Goal: Task Accomplishment & Management: Complete application form

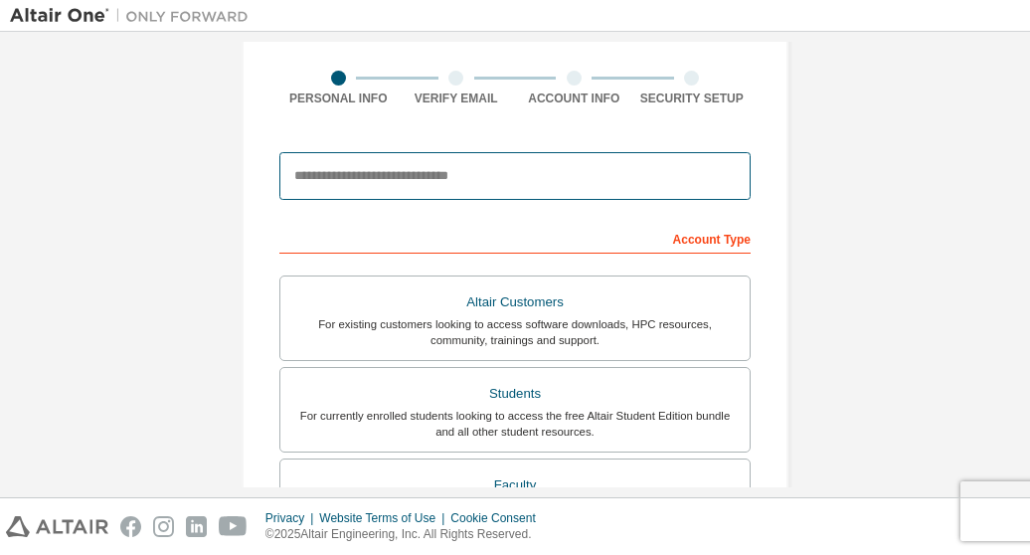
click at [510, 176] on input "email" at bounding box center [514, 176] width 471 height 48
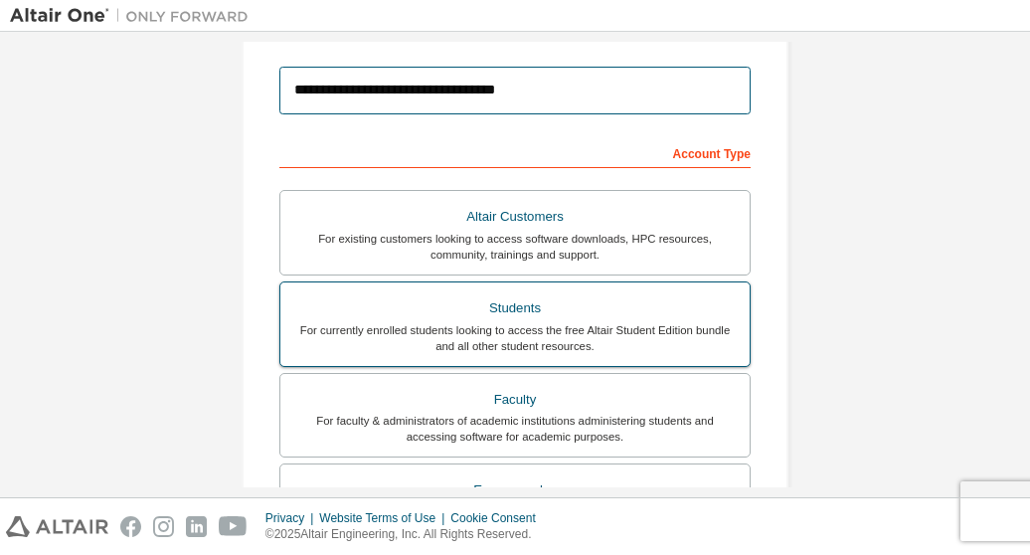
scroll to position [317, 0]
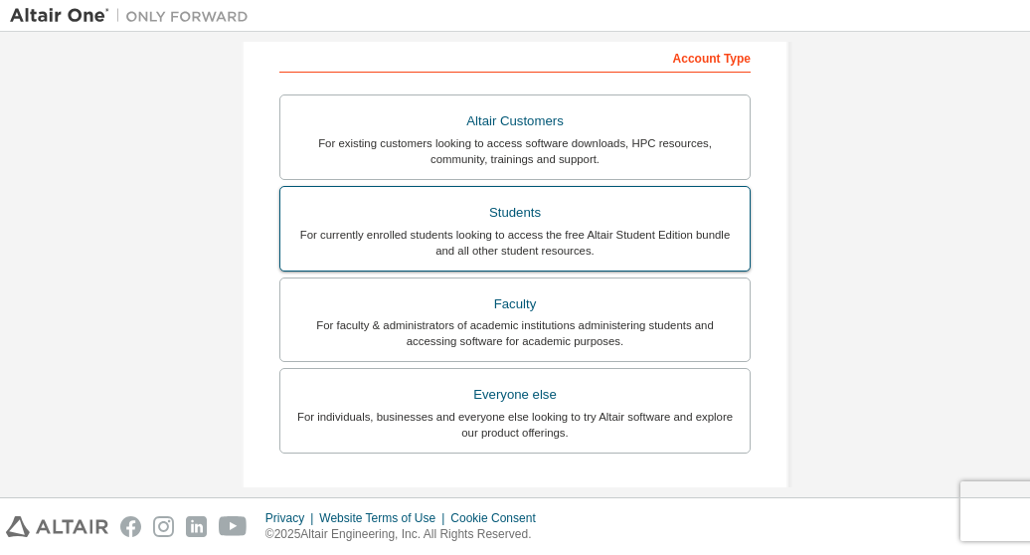
type input "**********"
click at [551, 213] on div "Students" at bounding box center [515, 213] width 446 height 28
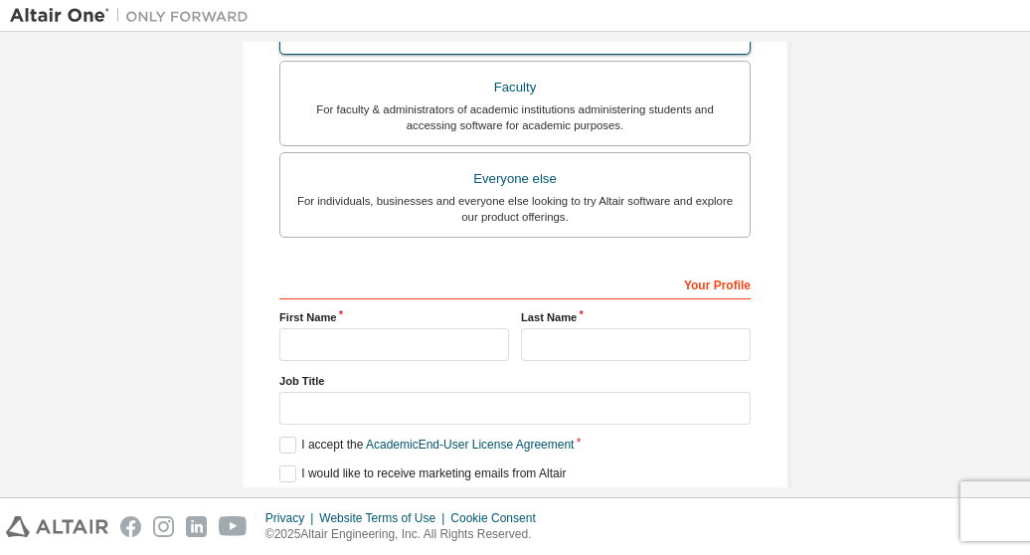
scroll to position [654, 0]
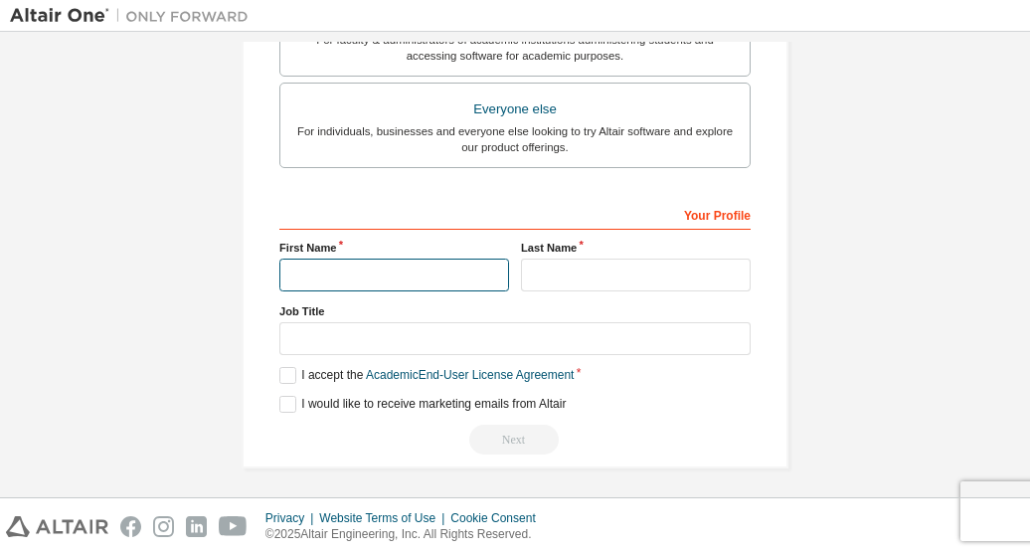
click at [422, 266] on input "text" at bounding box center [394, 275] width 230 height 33
type input "*"
type input "**********"
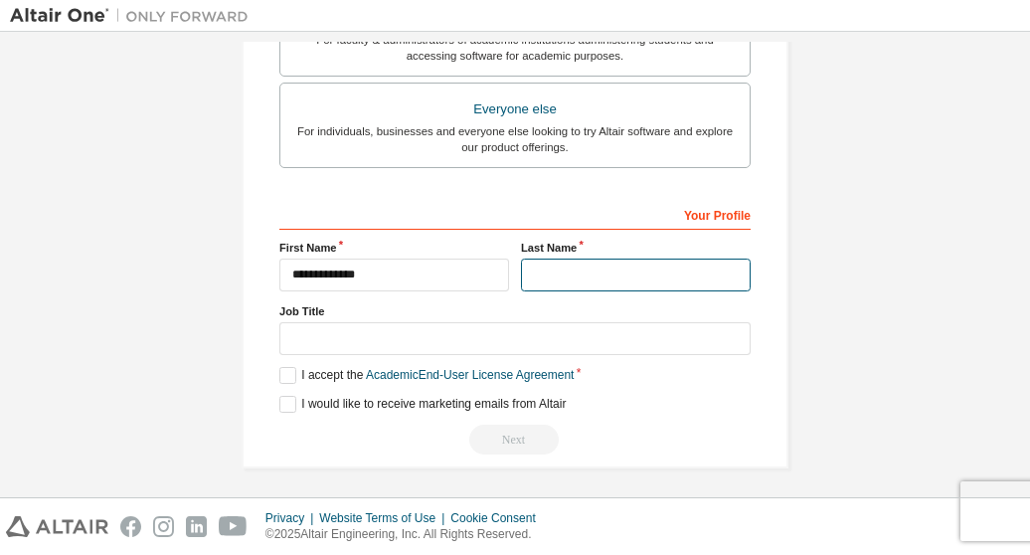
click at [537, 272] on input "text" at bounding box center [636, 275] width 230 height 33
type input "*******"
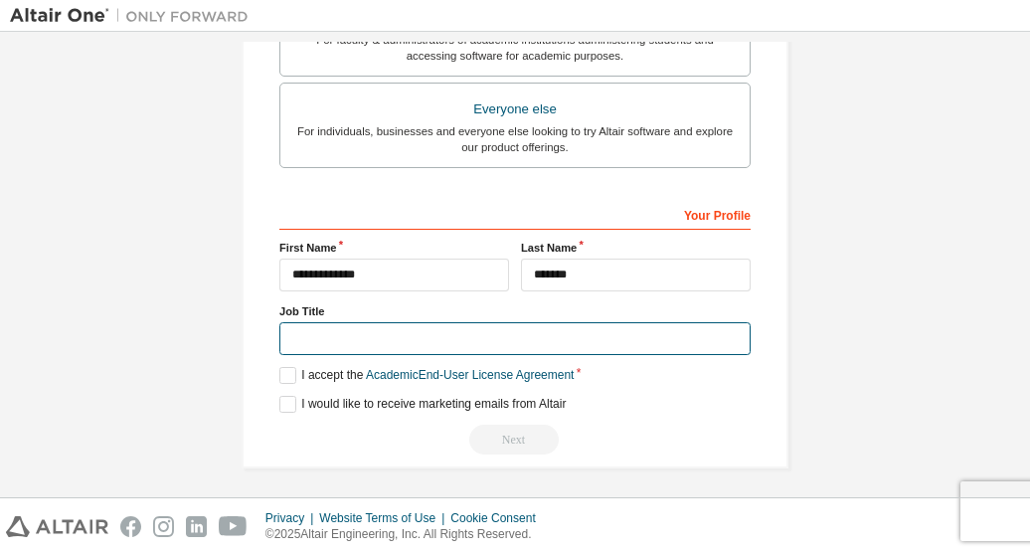
click at [428, 333] on input "text" at bounding box center [514, 338] width 471 height 33
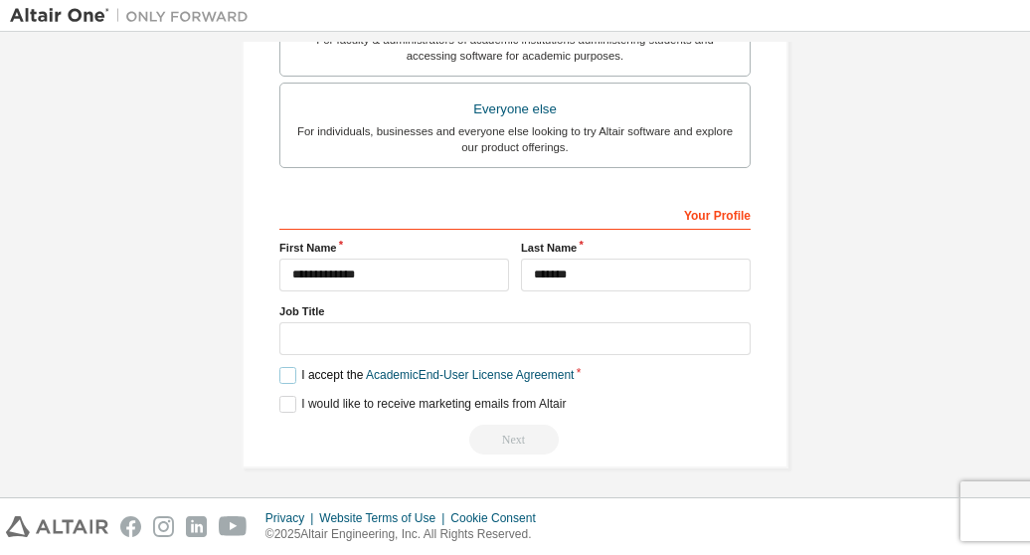
click at [288, 368] on label "I accept the Academic End-User License Agreement" at bounding box center [426, 375] width 294 height 17
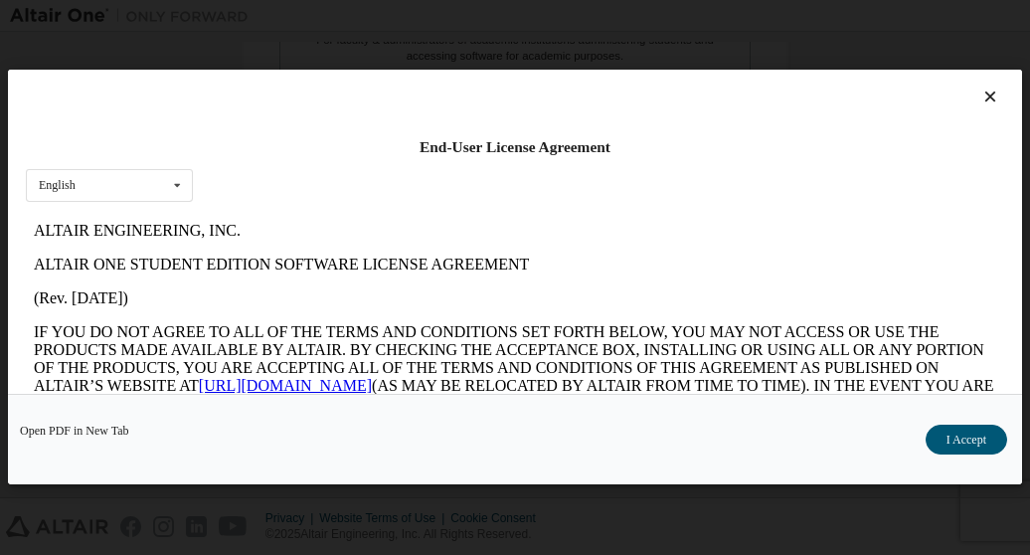
scroll to position [0, 0]
click at [983, 96] on icon at bounding box center [991, 98] width 21 height 18
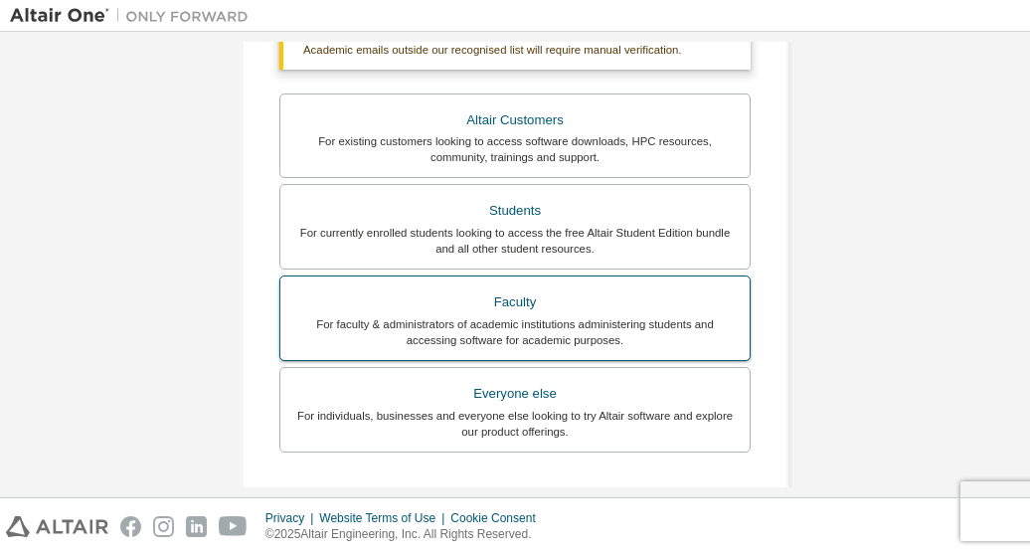
scroll to position [654, 0]
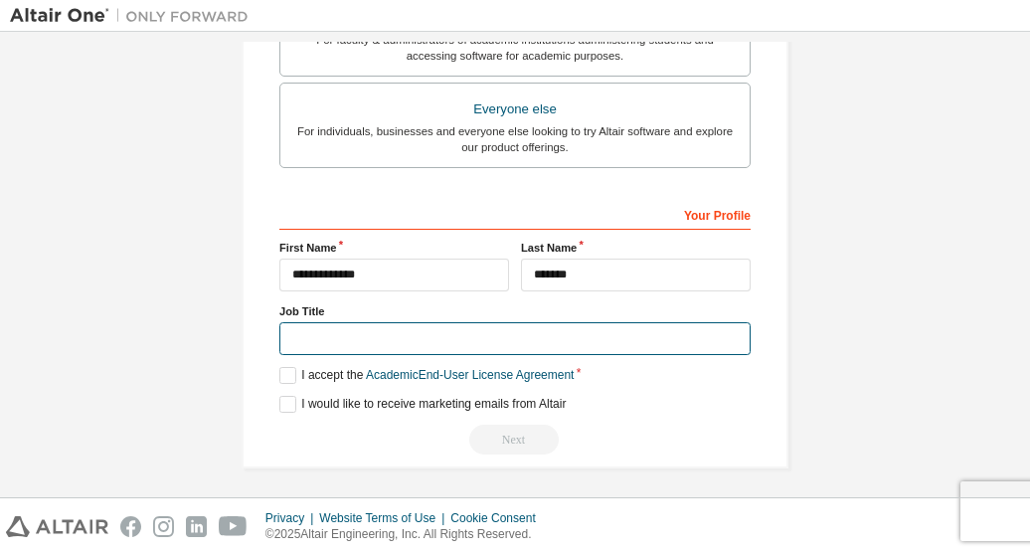
click at [546, 333] on input "text" at bounding box center [514, 338] width 471 height 33
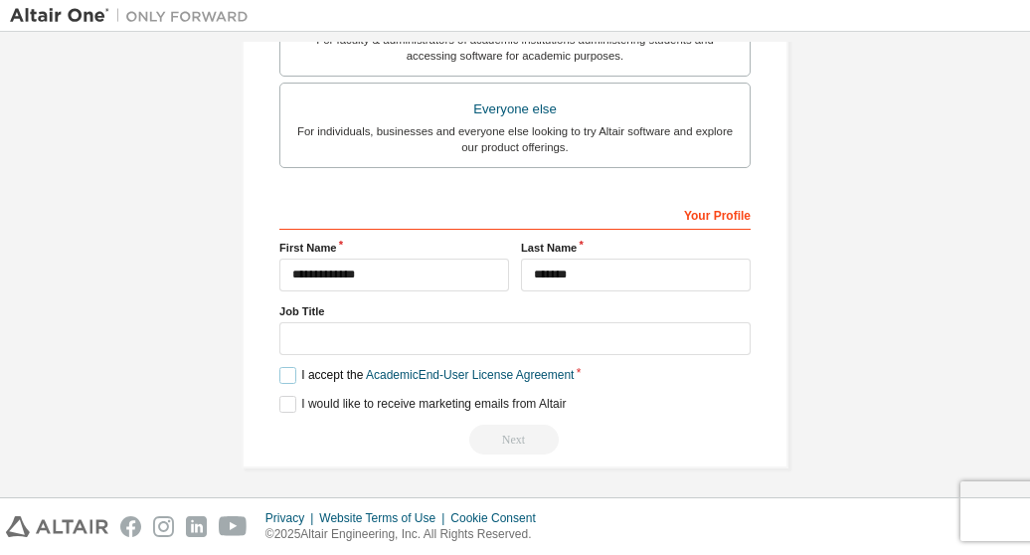
click at [286, 369] on label "I accept the Academic End-User License Agreement" at bounding box center [426, 375] width 294 height 17
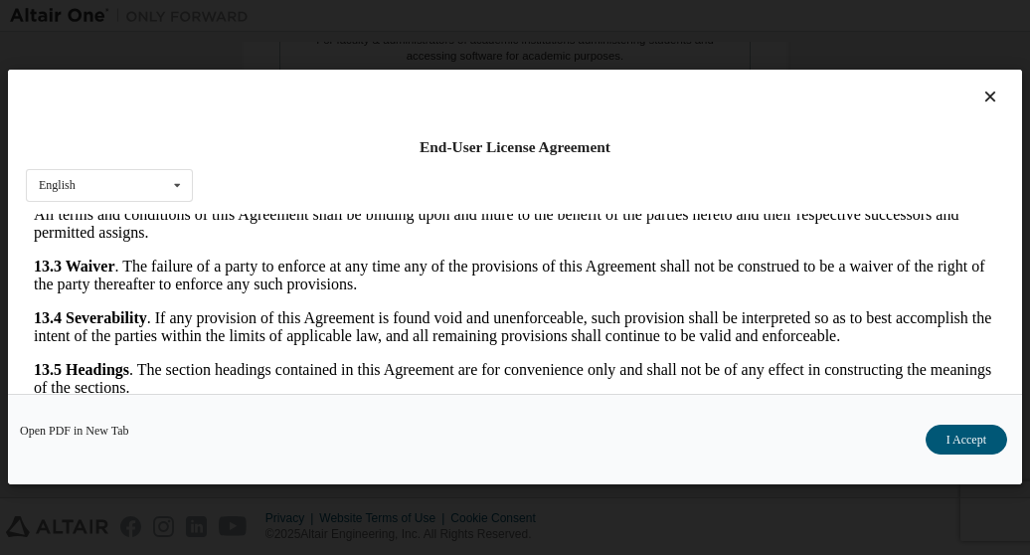
scroll to position [92, 0]
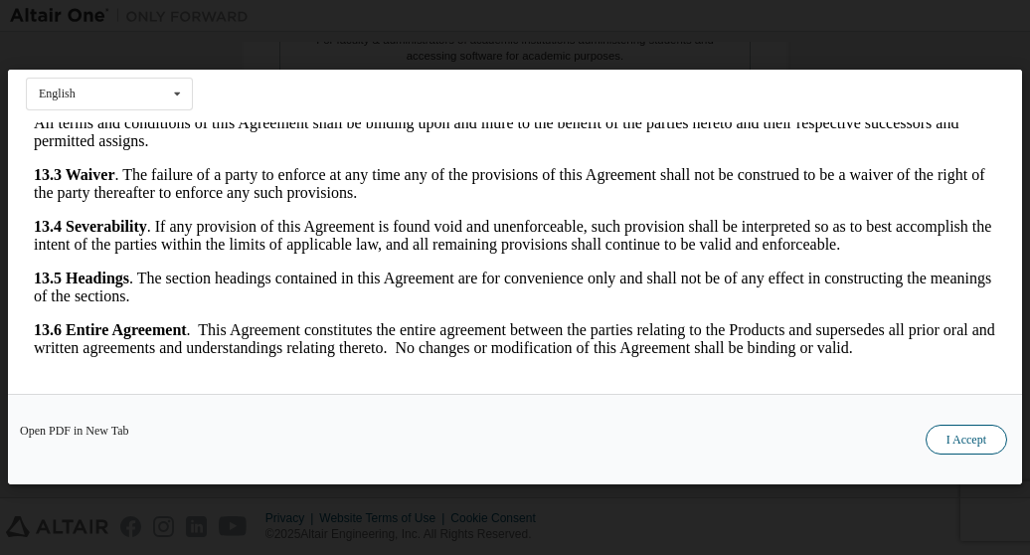
click at [963, 437] on button "I Accept" at bounding box center [967, 441] width 82 height 30
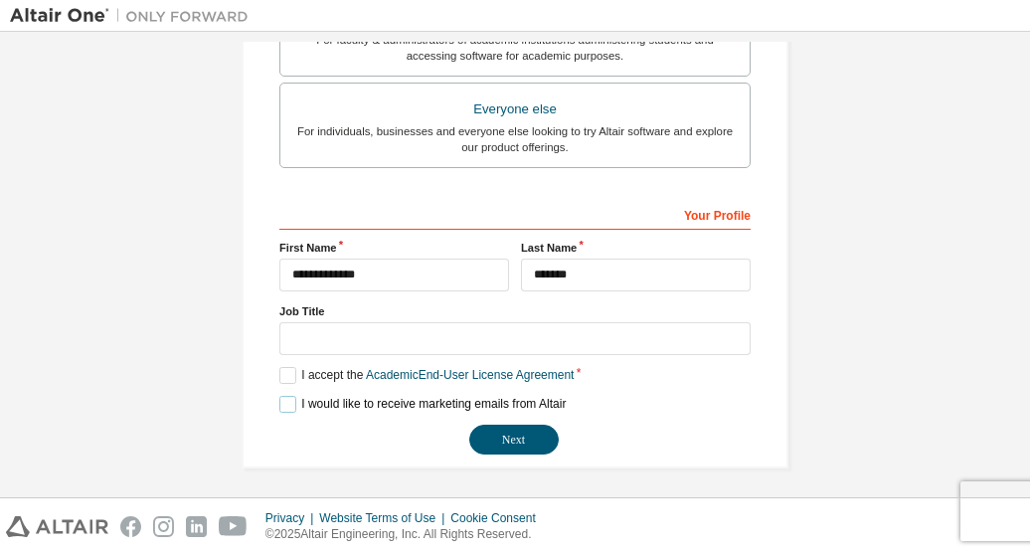
click at [282, 396] on label "I would like to receive marketing emails from Altair" at bounding box center [422, 404] width 286 height 17
click at [510, 433] on button "Next" at bounding box center [514, 440] width 90 height 30
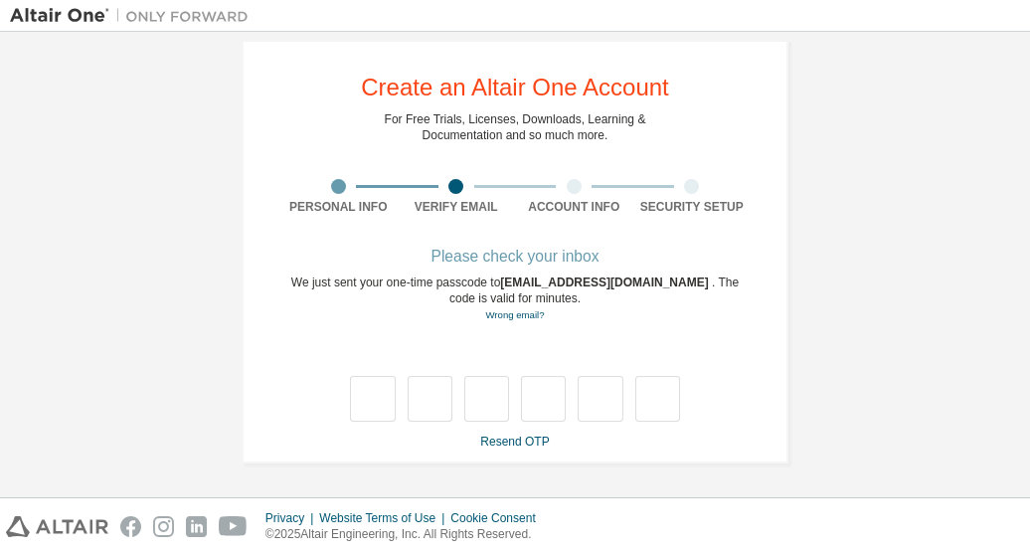
scroll to position [27, 0]
click at [505, 440] on link "Resend OTP" at bounding box center [514, 443] width 69 height 14
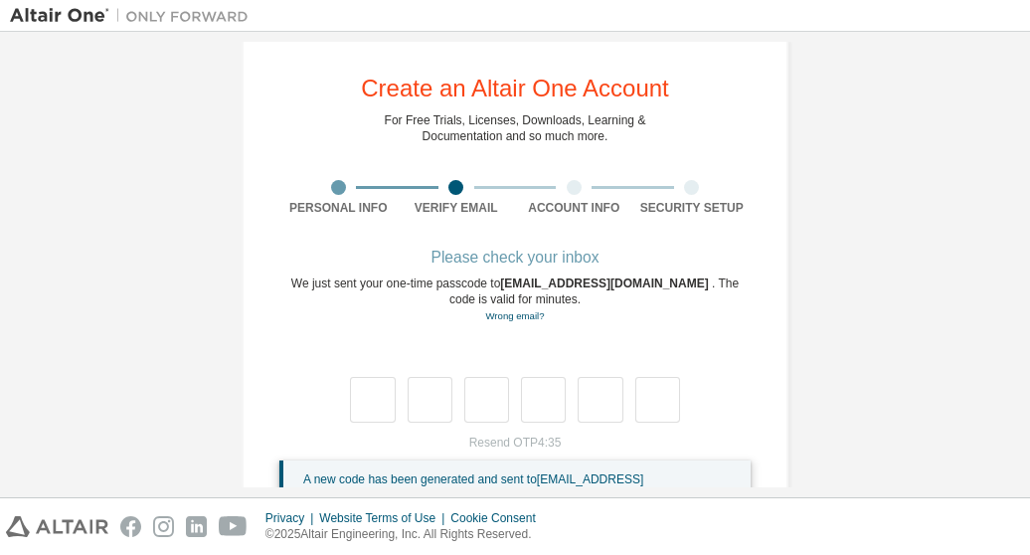
scroll to position [105, 0]
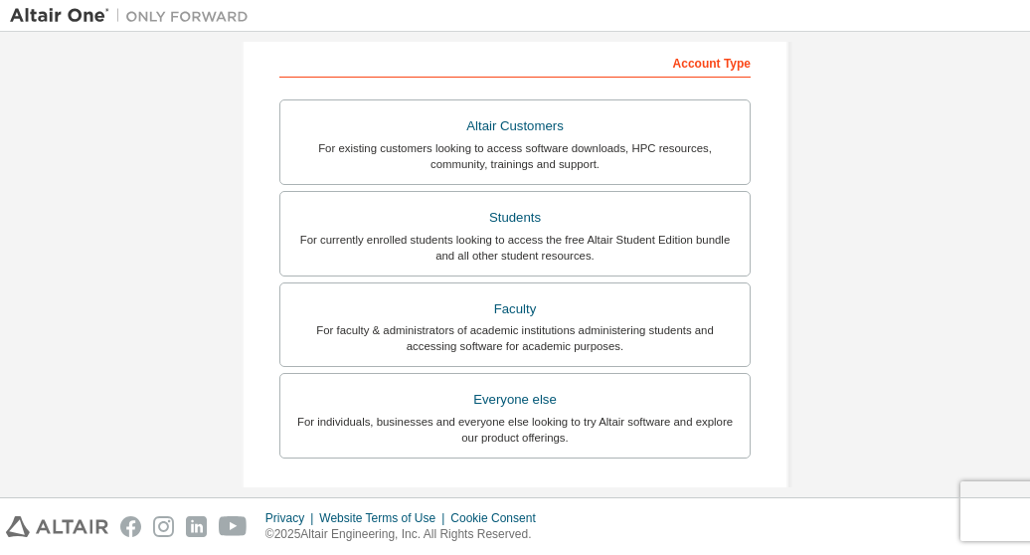
scroll to position [142, 0]
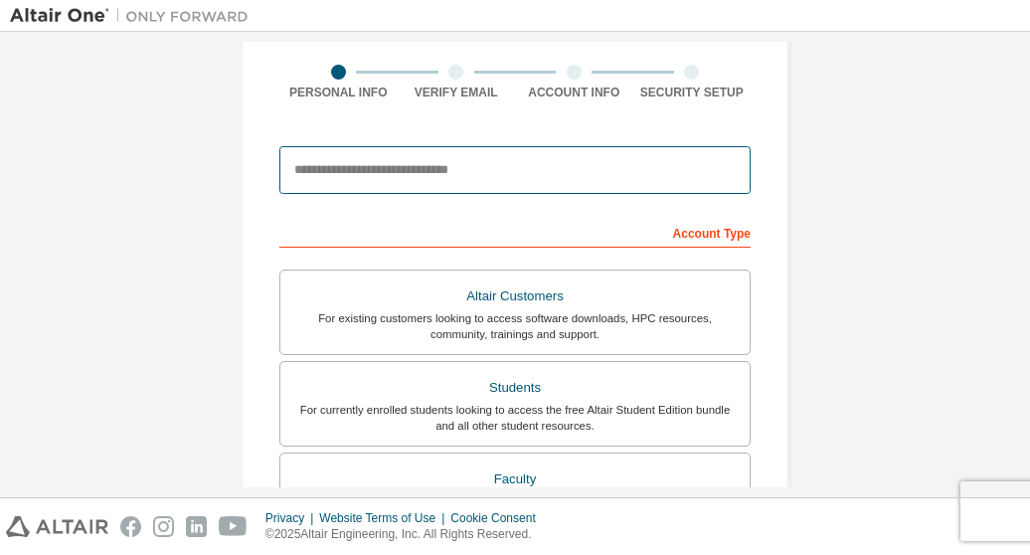
click at [507, 176] on input "email" at bounding box center [514, 170] width 471 height 48
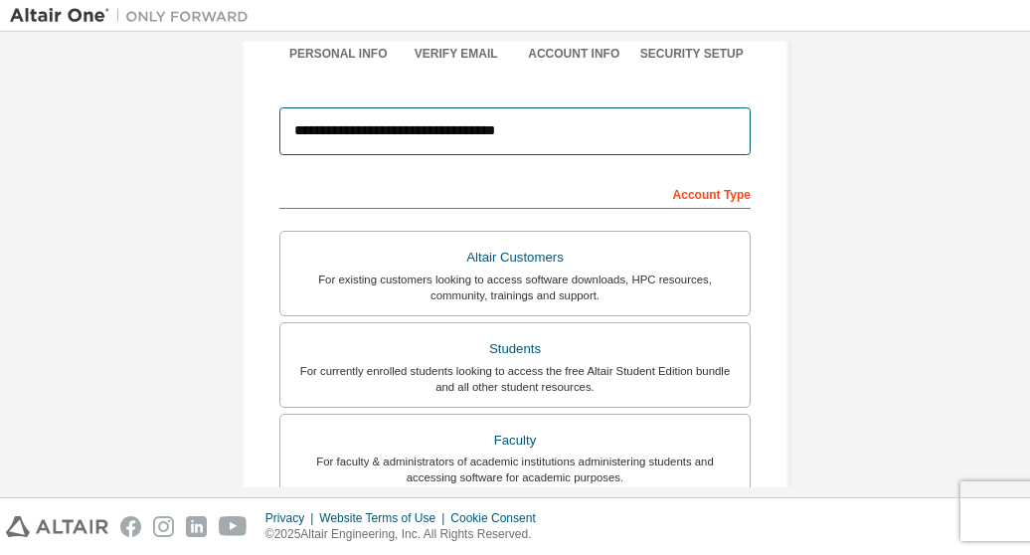
scroll to position [182, 0]
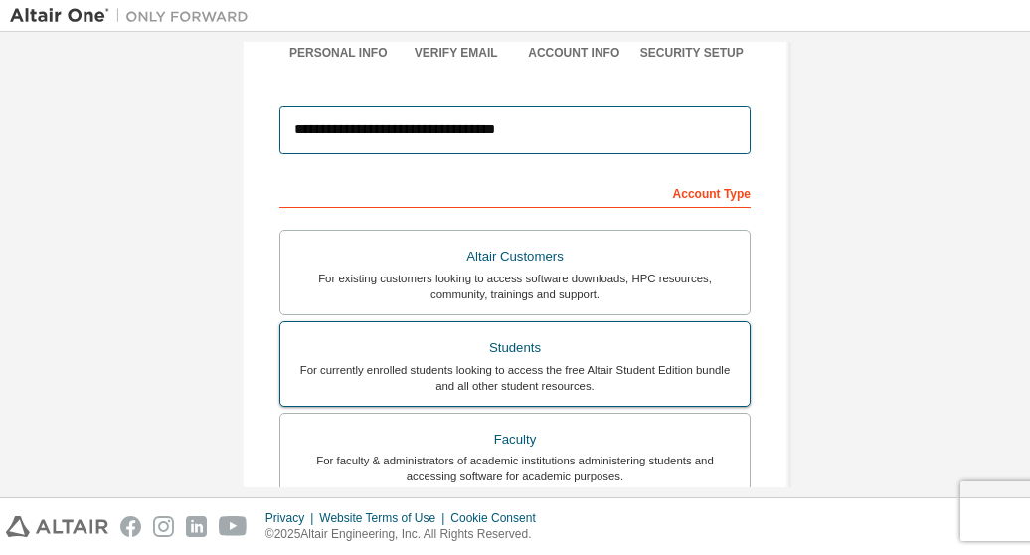
type input "**********"
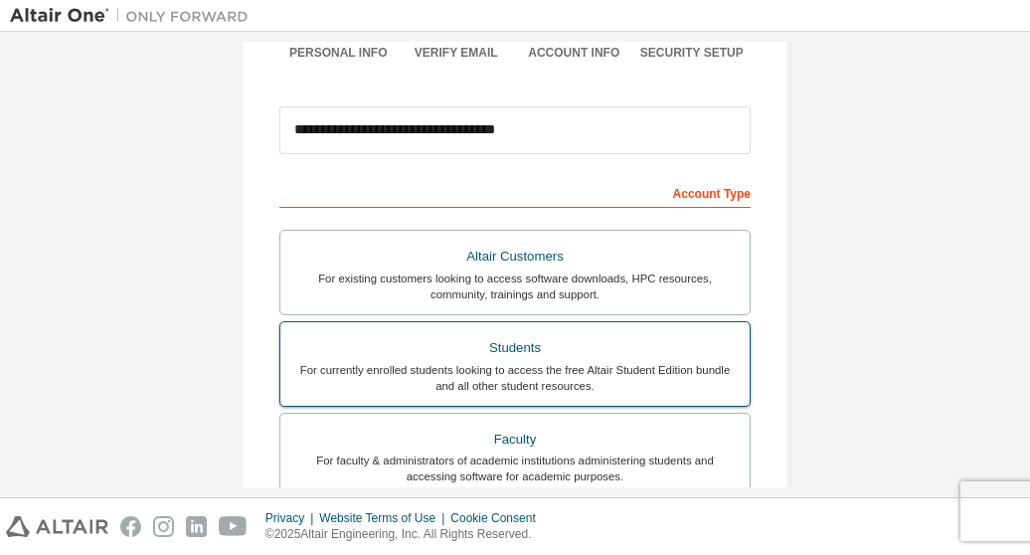
click at [537, 349] on div "Students" at bounding box center [515, 348] width 446 height 28
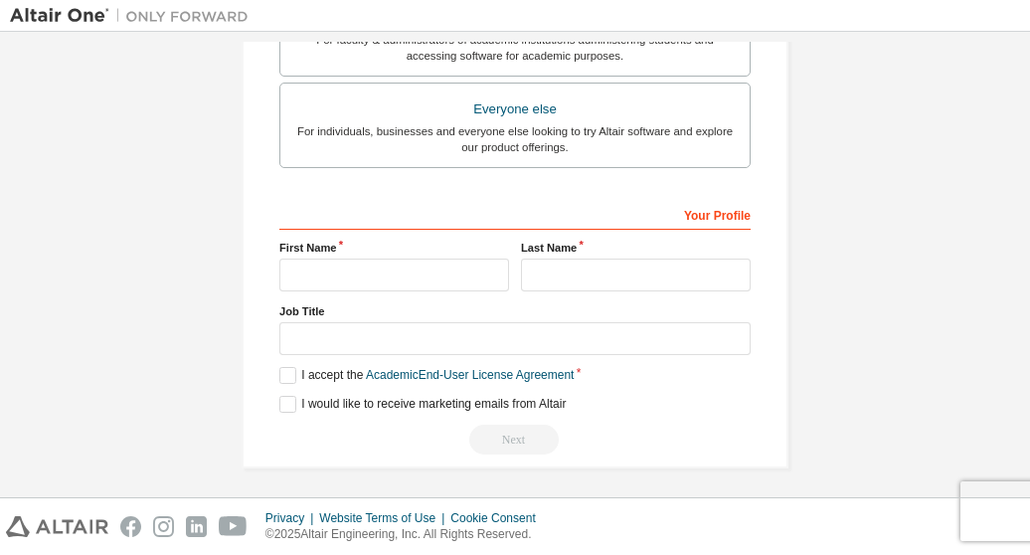
scroll to position [654, 0]
click at [434, 272] on input "text" at bounding box center [394, 275] width 230 height 33
type input "**********"
click at [551, 264] on input "text" at bounding box center [636, 275] width 230 height 33
type input "*******"
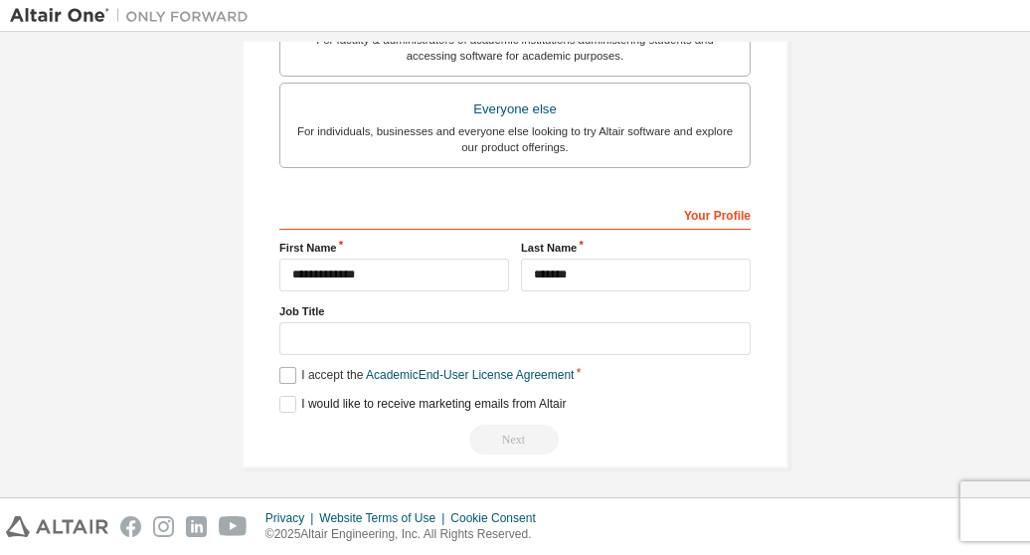
drag, startPoint x: 271, startPoint y: 359, endPoint x: 278, endPoint y: 369, distance: 12.7
click at [279, 369] on label "I accept the Academic End-User License Agreement" at bounding box center [426, 375] width 294 height 17
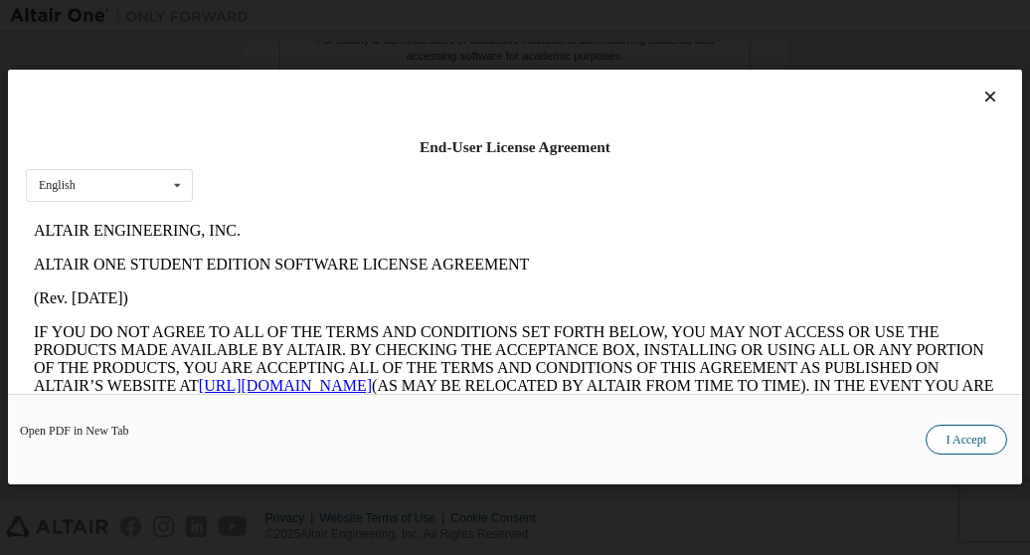
scroll to position [0, 0]
click at [978, 441] on button "I Accept" at bounding box center [967, 441] width 82 height 30
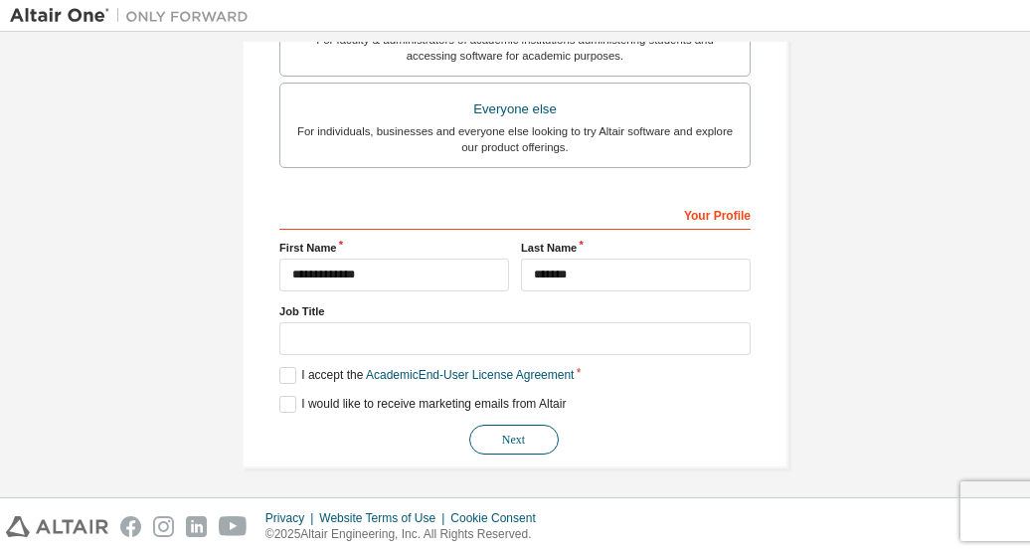
click at [518, 431] on button "Next" at bounding box center [514, 440] width 90 height 30
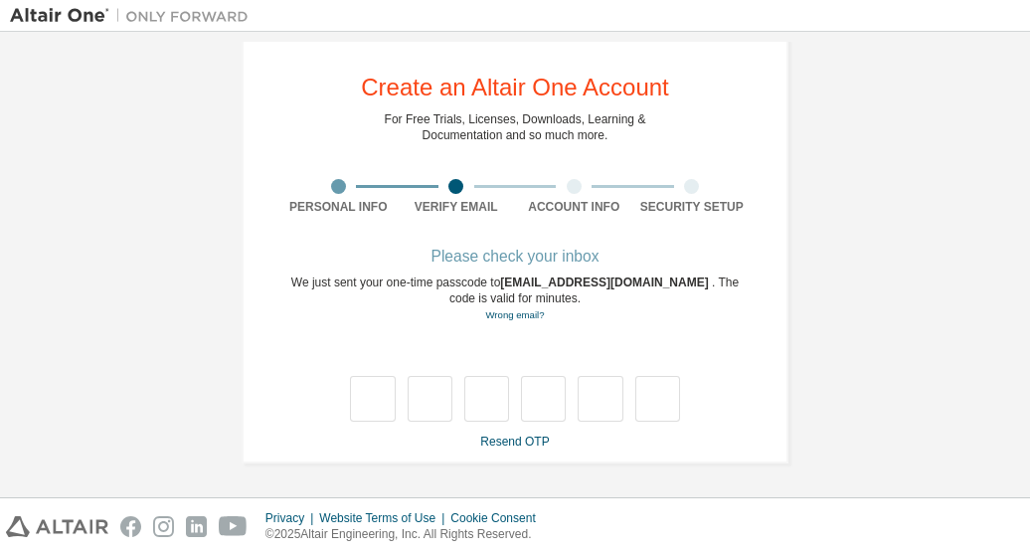
scroll to position [27, 0]
click at [511, 443] on link "Resend OTP" at bounding box center [514, 443] width 69 height 14
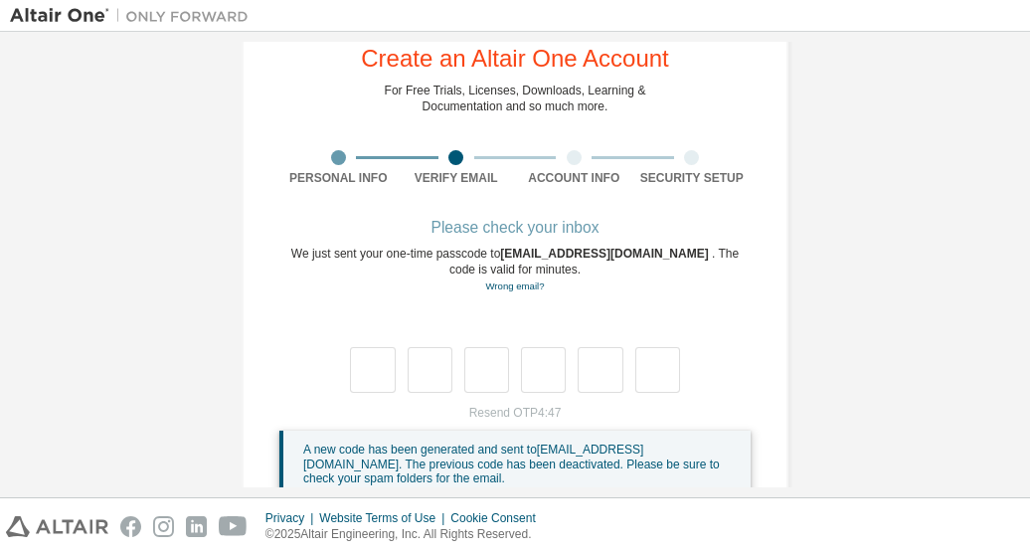
scroll to position [105, 0]
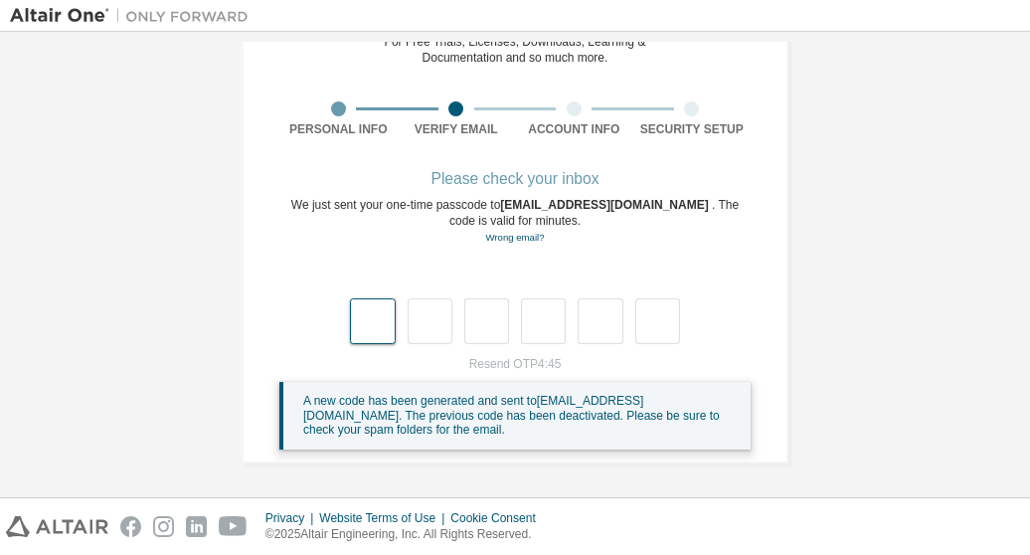
click at [375, 328] on input "text" at bounding box center [372, 321] width 45 height 46
click at [533, 365] on link "Resend OTP" at bounding box center [514, 364] width 69 height 14
click at [511, 365] on link "Resend OTP" at bounding box center [514, 364] width 69 height 14
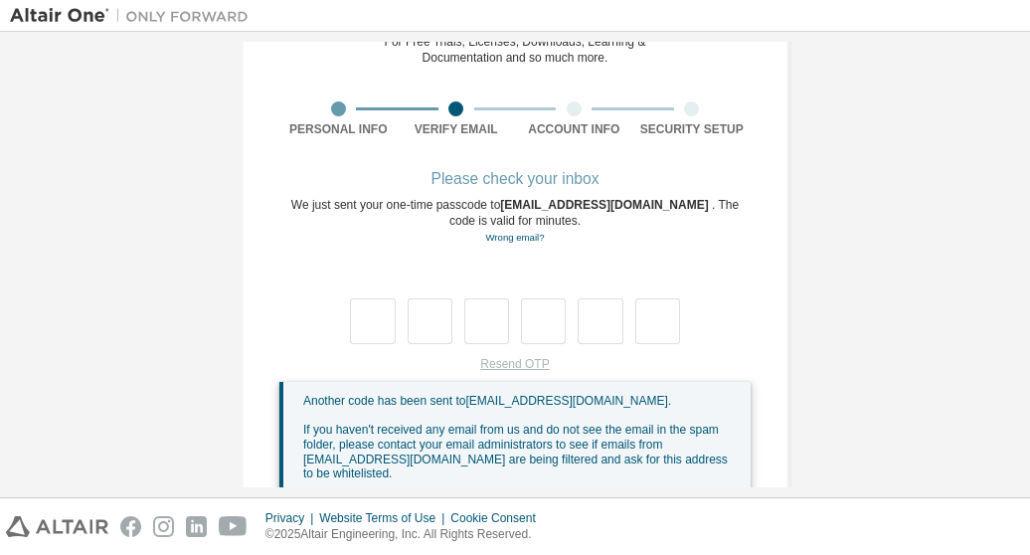
scroll to position [27, 0]
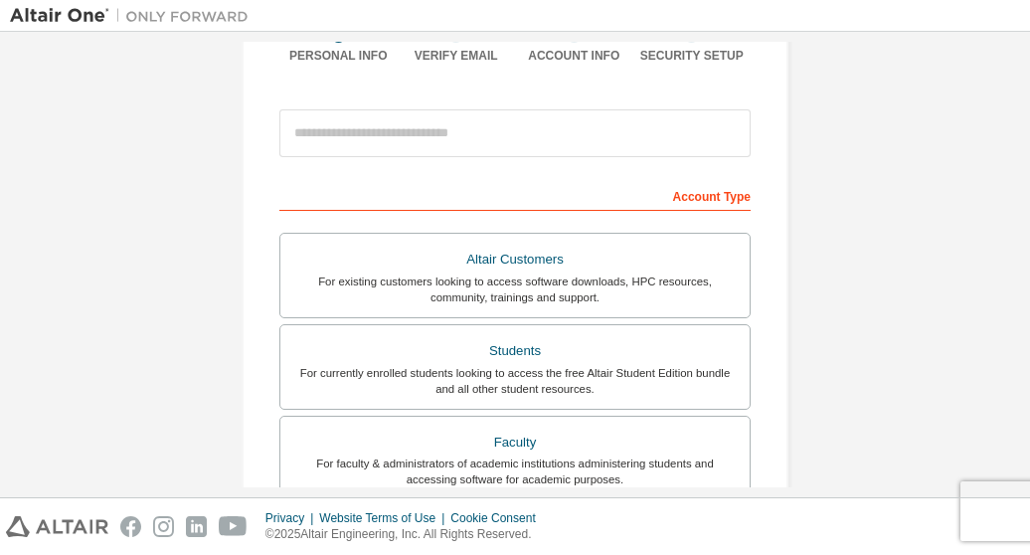
scroll to position [603, 0]
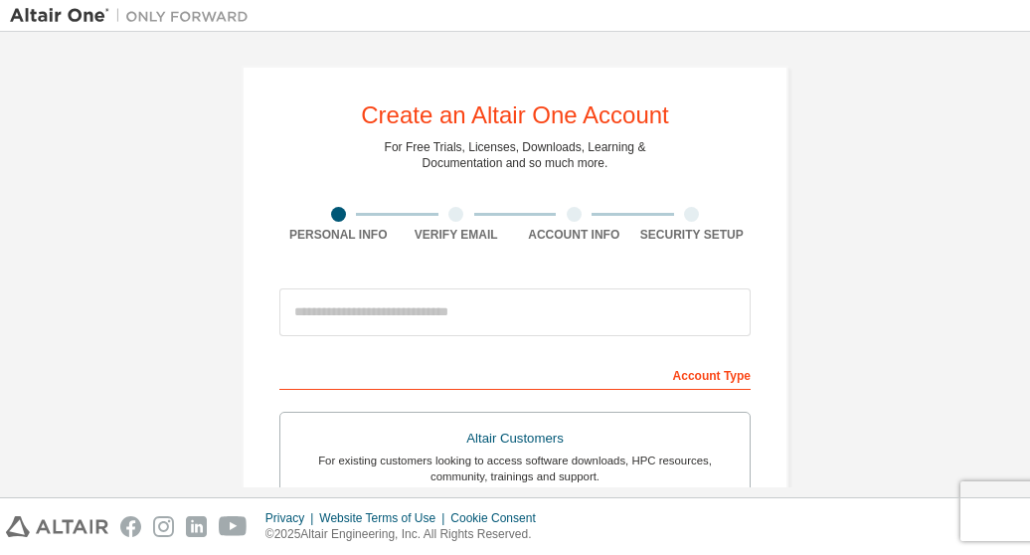
scroll to position [56, 0]
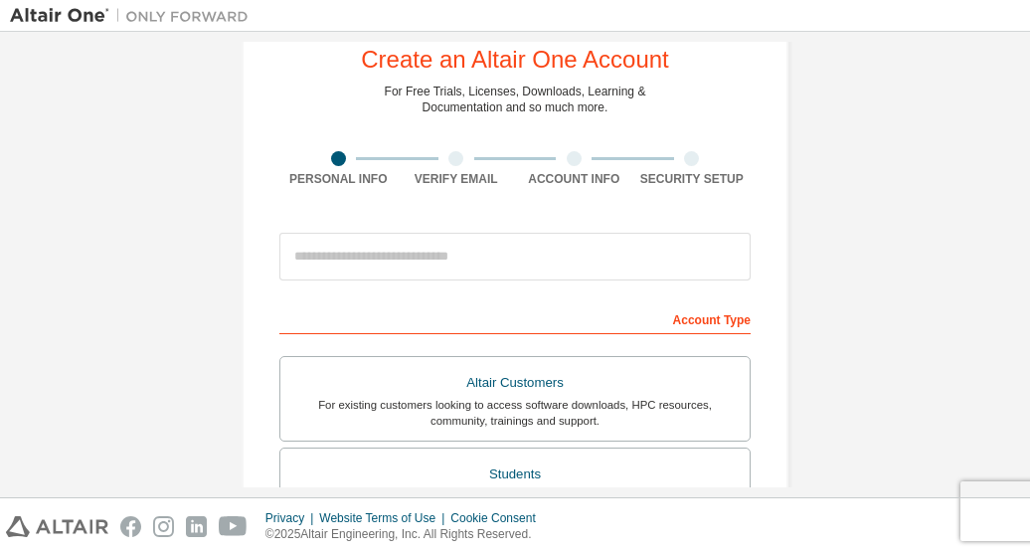
type input "**********"
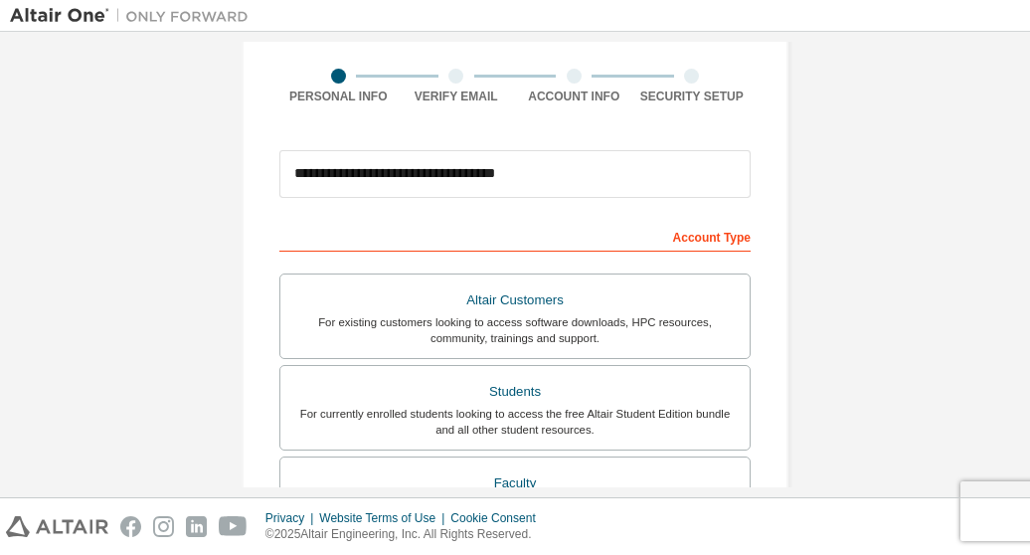
scroll to position [247, 0]
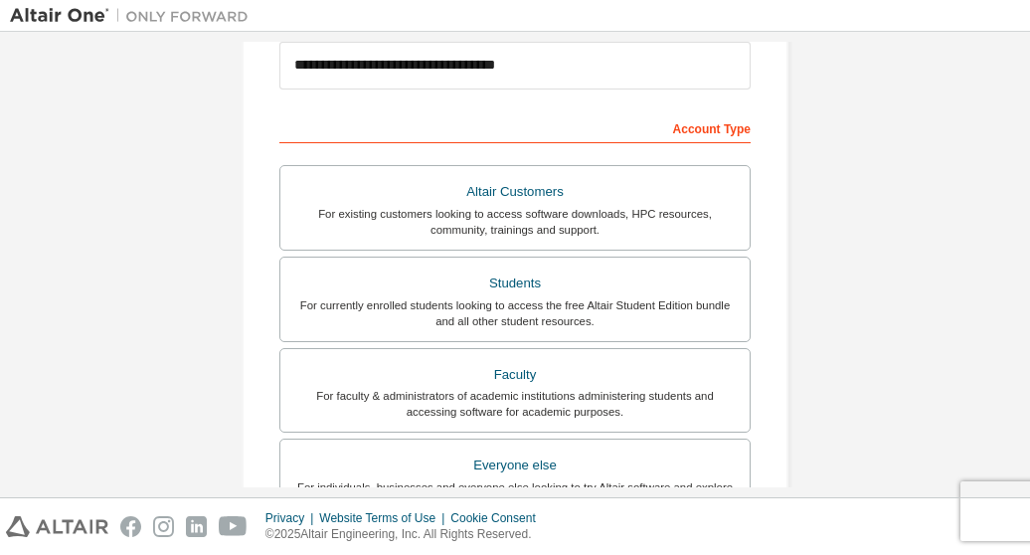
click at [539, 266] on label "Students For currently enrolled students looking to access the free Altair Stud…" at bounding box center [514, 300] width 471 height 86
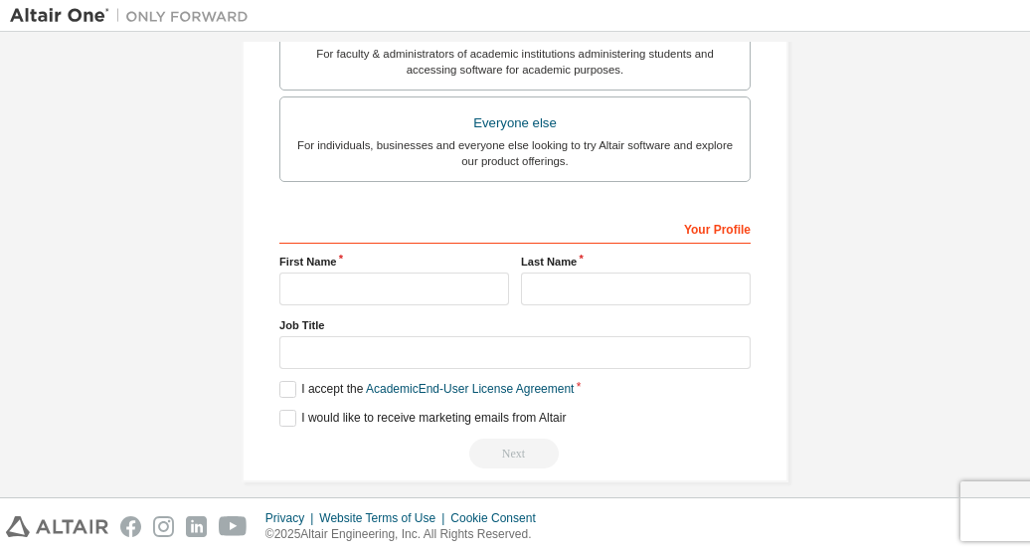
scroll to position [645, 0]
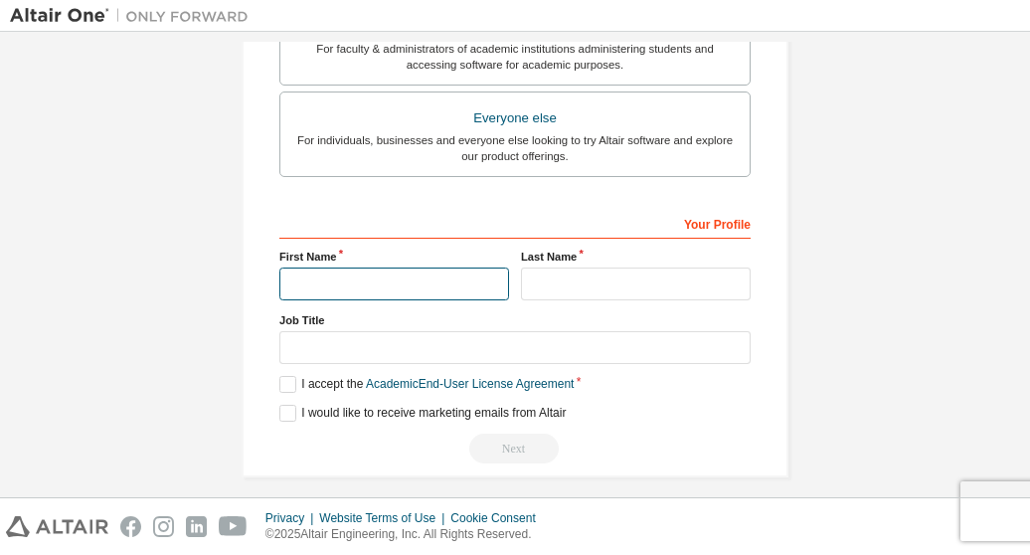
click at [459, 281] on input "text" at bounding box center [394, 284] width 230 height 33
type input "**********"
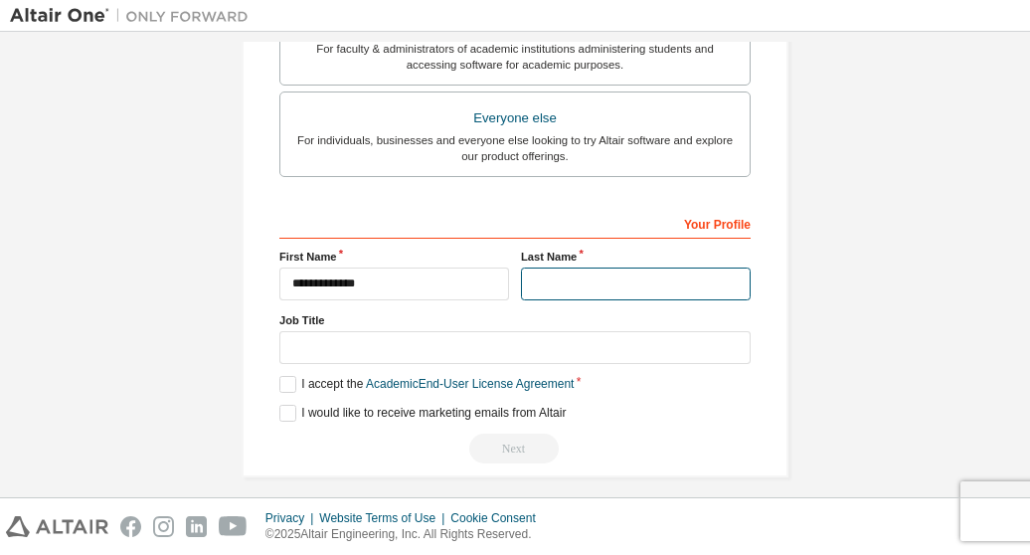
click at [569, 290] on input "text" at bounding box center [636, 284] width 230 height 33
type input "*******"
click at [282, 379] on label "I accept the Academic End-User License Agreement" at bounding box center [426, 384] width 294 height 17
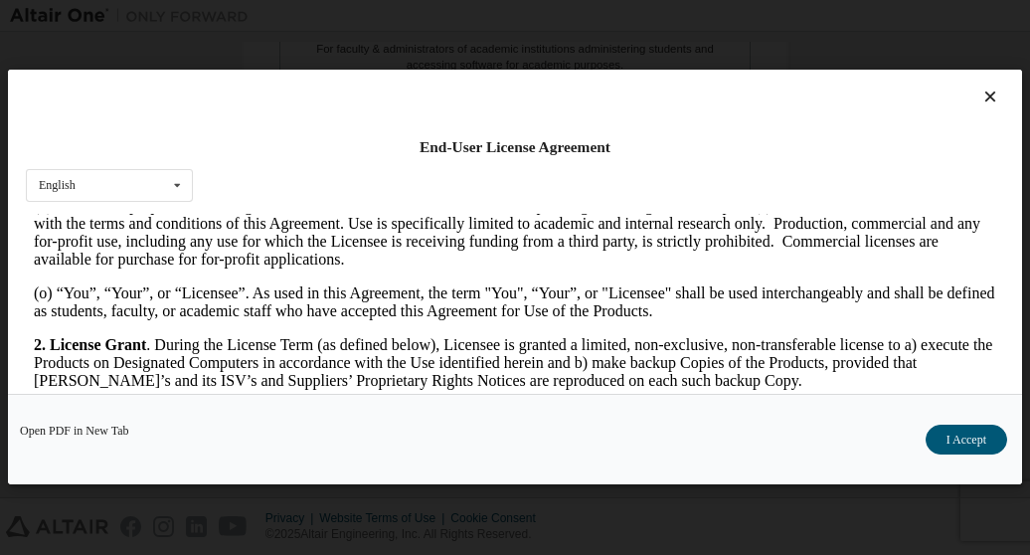
scroll to position [1199, 0]
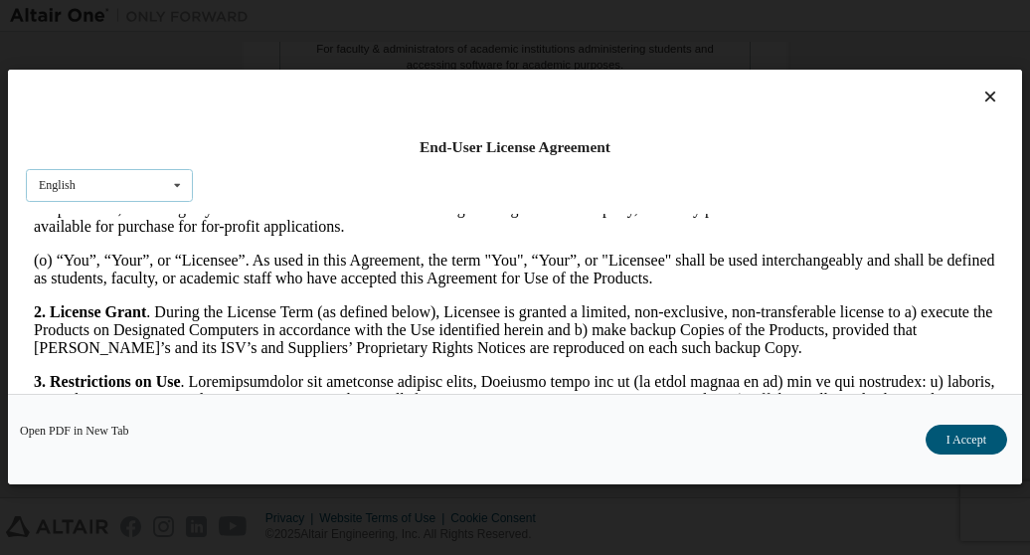
click at [184, 192] on icon at bounding box center [177, 185] width 25 height 31
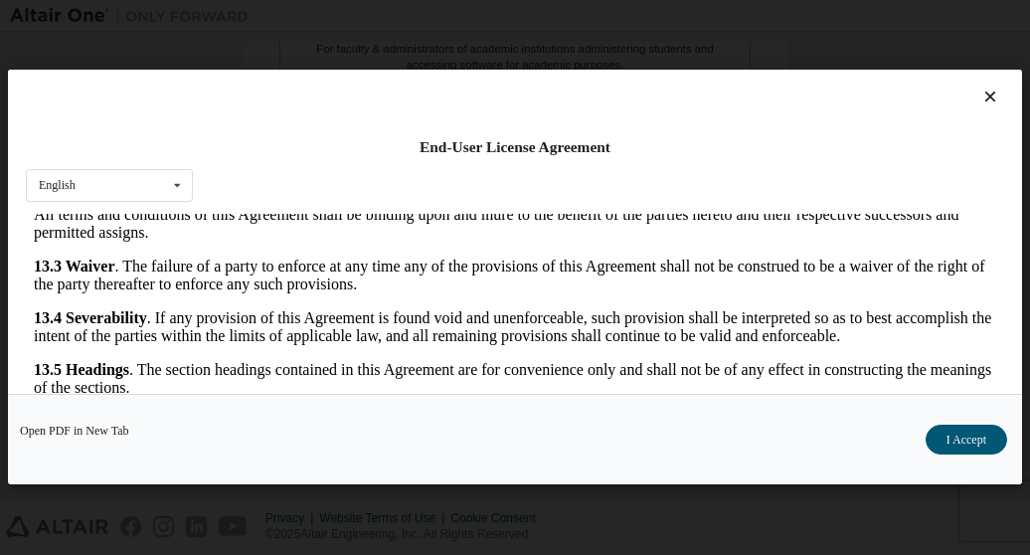
scroll to position [92, 0]
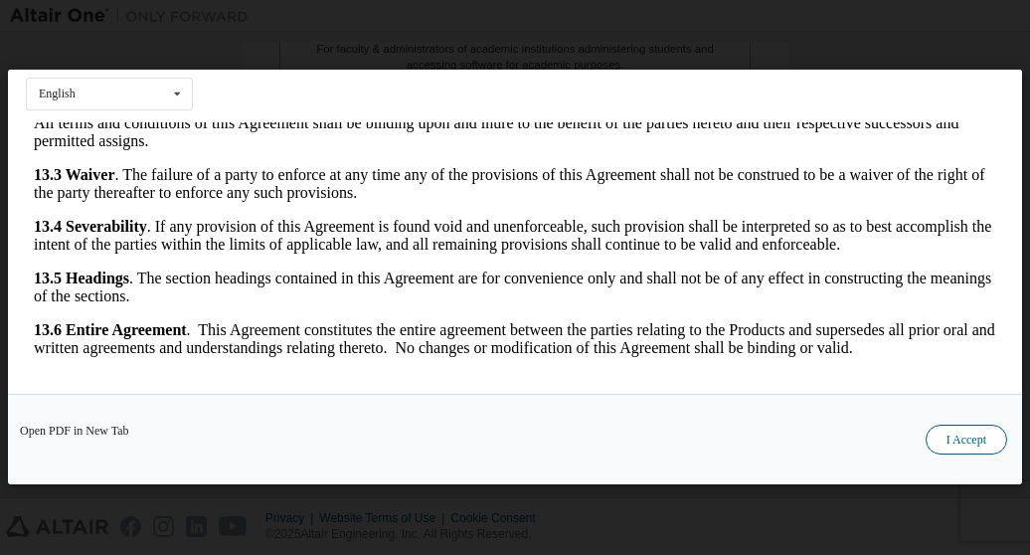
click at [947, 426] on button "I Accept" at bounding box center [967, 441] width 82 height 30
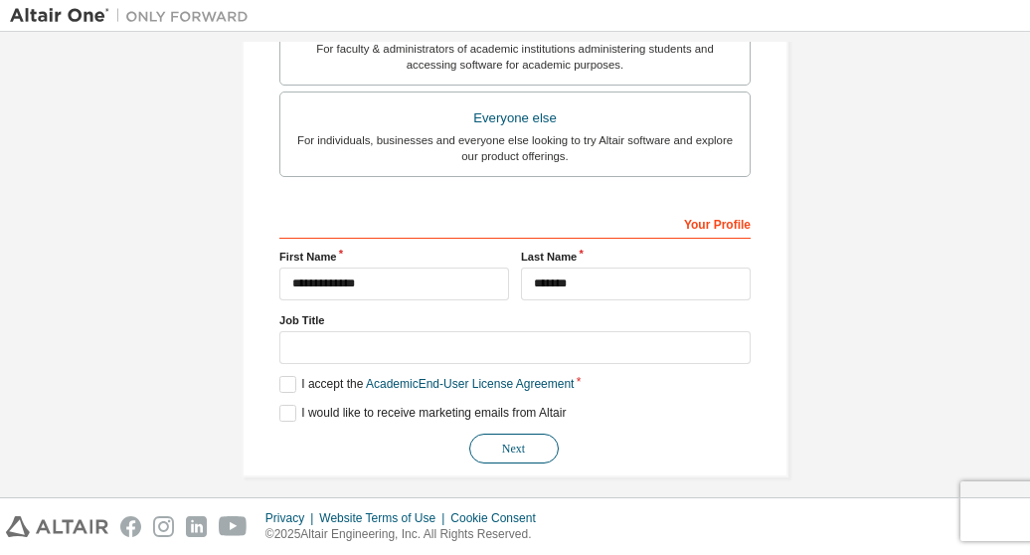
click at [513, 439] on button "Next" at bounding box center [514, 449] width 90 height 30
